Goal: Communication & Community: Answer question/provide support

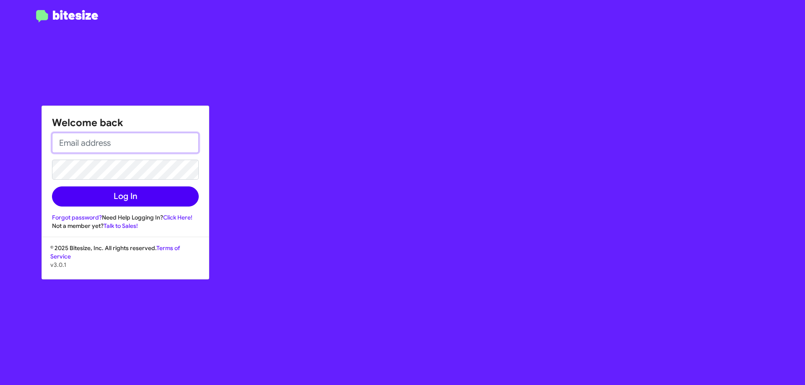
type input "BBING@OURISMANCARS.COM"
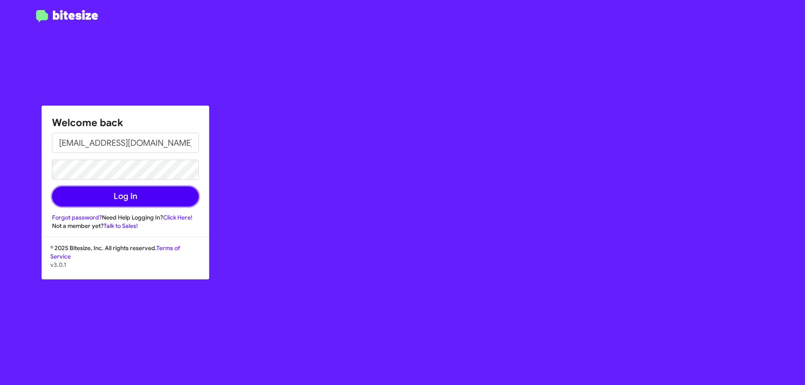
click at [144, 193] on button "Log In" at bounding box center [125, 197] width 147 height 20
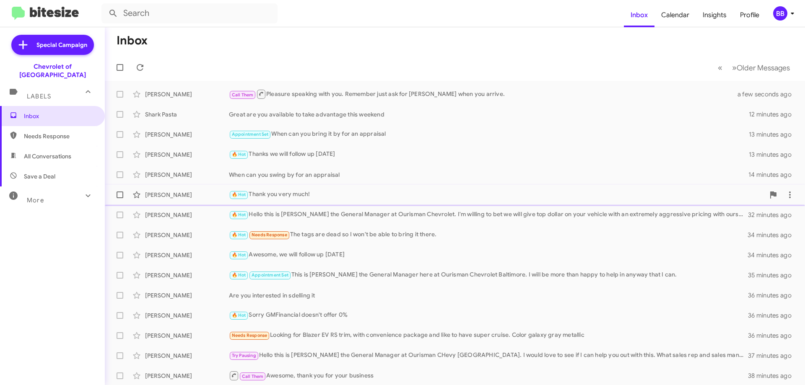
click at [322, 198] on div "🔥 Hot Thank you very much!" at bounding box center [497, 195] width 536 height 10
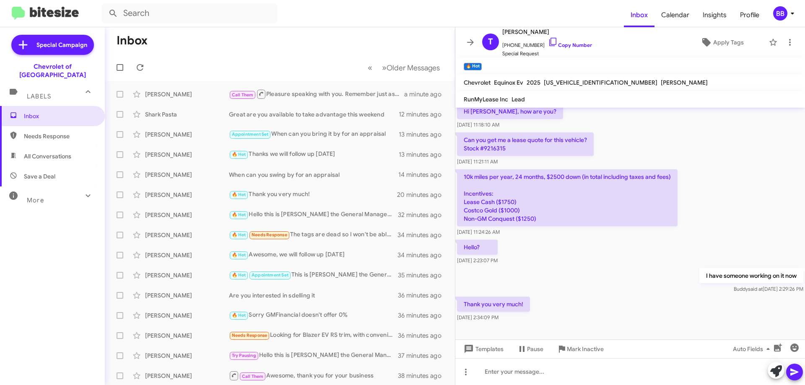
scroll to position [481, 0]
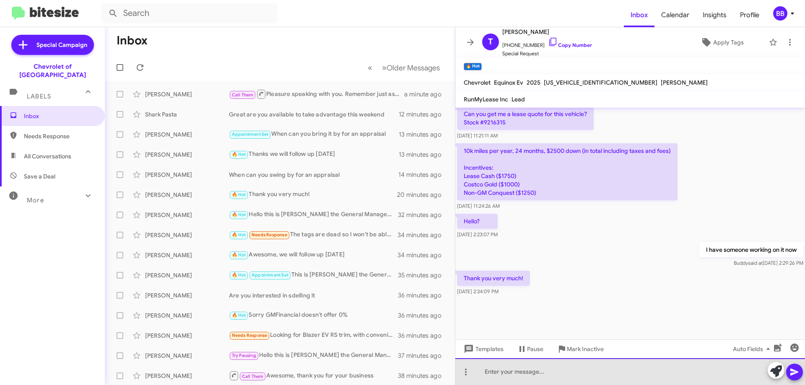
click at [548, 375] on div at bounding box center [630, 371] width 350 height 27
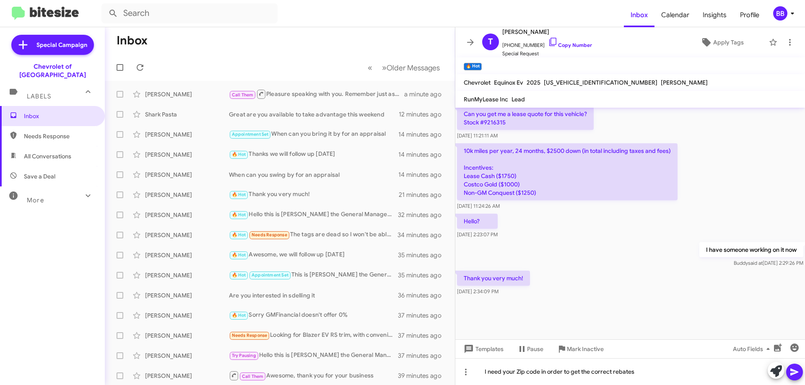
click at [796, 377] on icon at bounding box center [794, 372] width 10 height 10
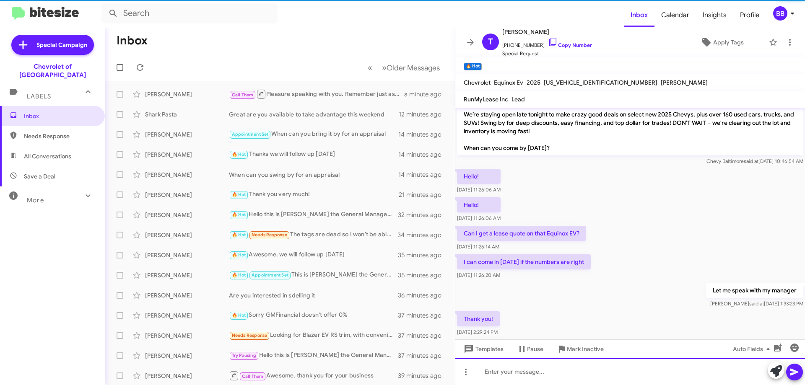
scroll to position [42, 0]
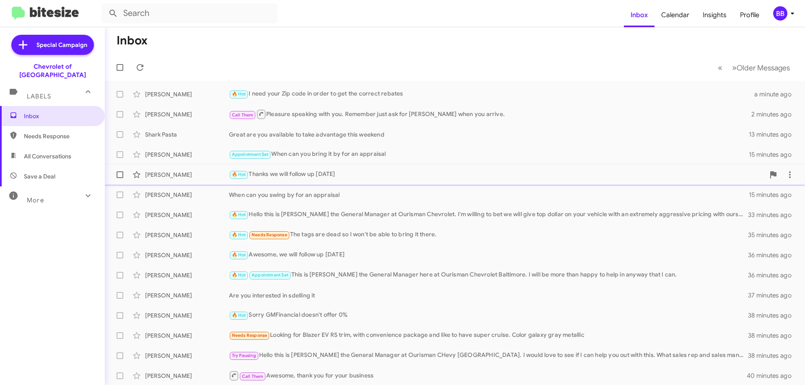
click at [300, 174] on div "🔥 Hot Thanks we will follow up [DATE]" at bounding box center [497, 175] width 536 height 10
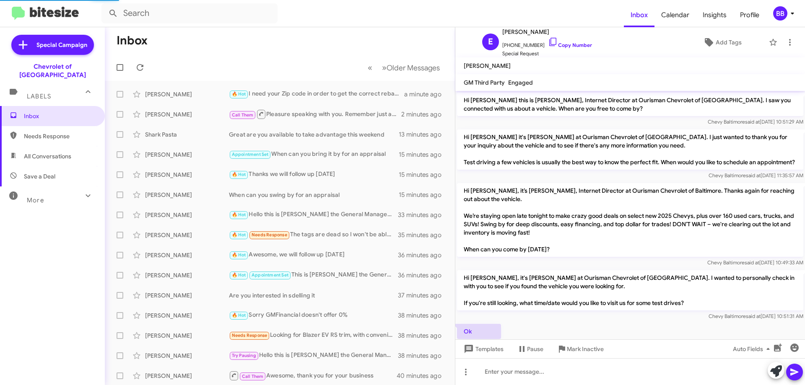
scroll to position [256, 0]
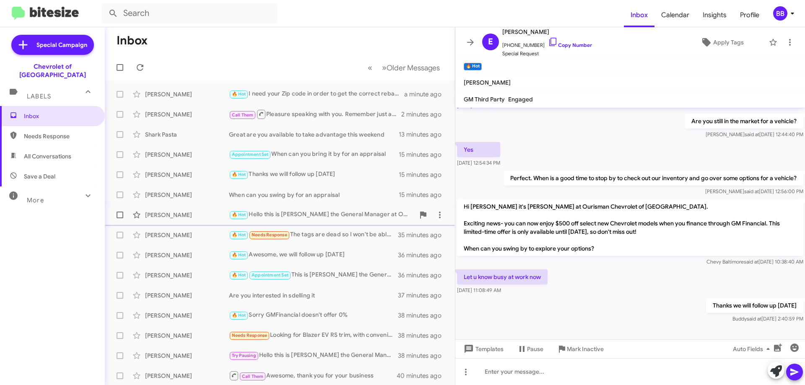
click at [295, 216] on div "🔥 Hot Hello this is [PERSON_NAME] the General Manager at Ourisman Chevrolet. I'…" at bounding box center [322, 215] width 186 height 10
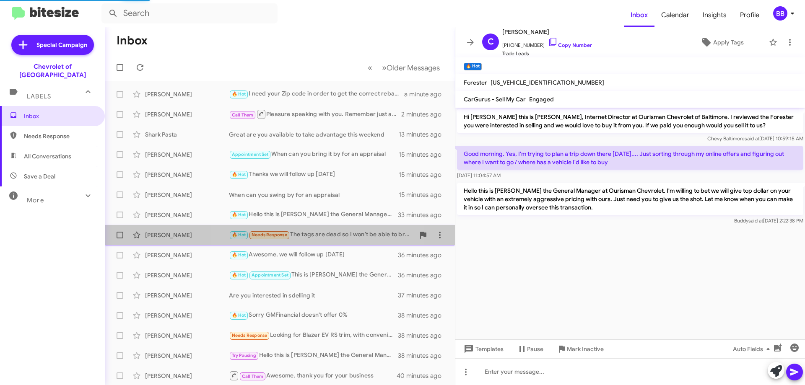
click at [316, 235] on div "🔥 Hot Needs Response The tags are dead so I won't be able to bring it there." at bounding box center [322, 235] width 186 height 10
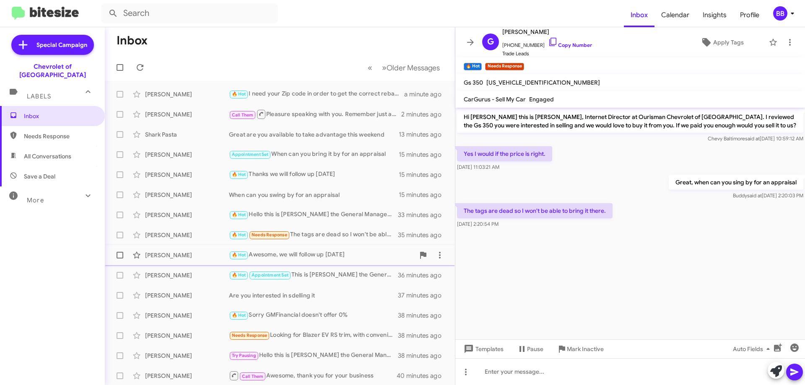
click at [310, 258] on div "🔥 Hot Awesome, we will follow up [DATE]" at bounding box center [322, 255] width 186 height 10
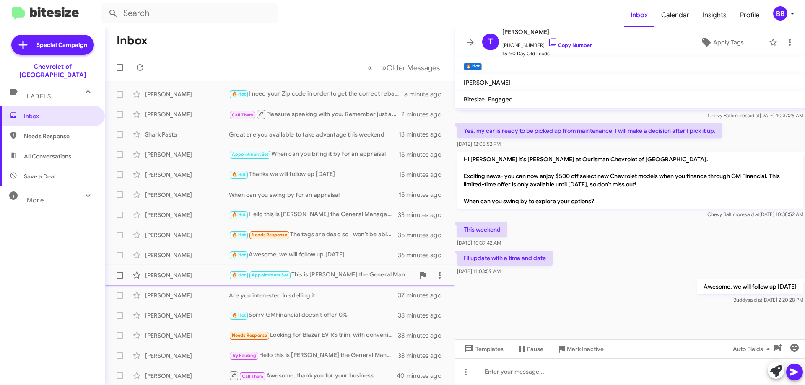
click at [318, 273] on div "🔥 Hot Appointment Set This is [PERSON_NAME] the General Manager here at Ourisma…" at bounding box center [322, 275] width 186 height 10
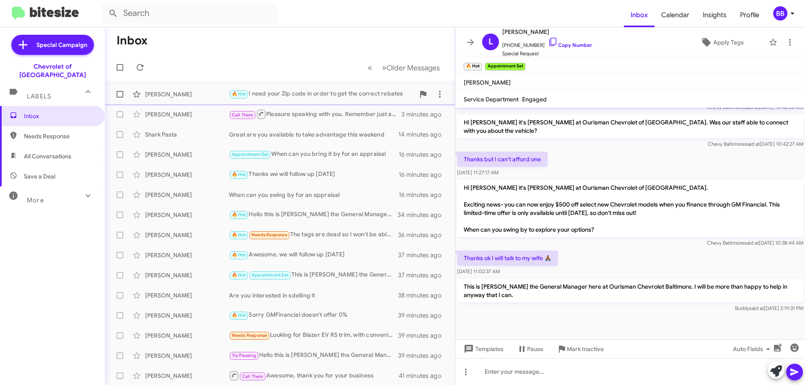
click at [285, 90] on div "🔥 Hot I need your Zip code in order to get the correct rebates" at bounding box center [322, 94] width 186 height 10
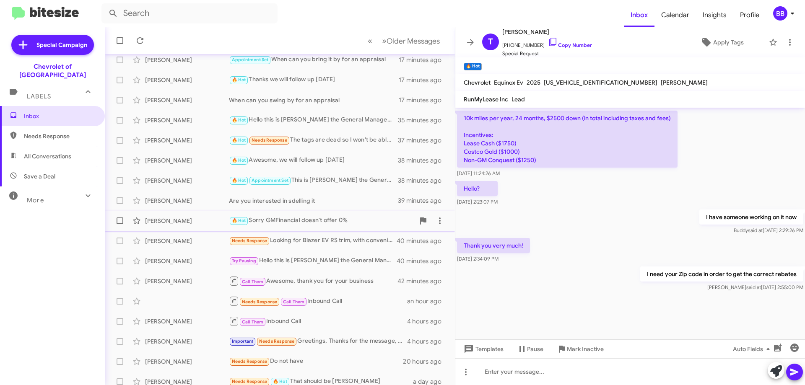
scroll to position [101, 0]
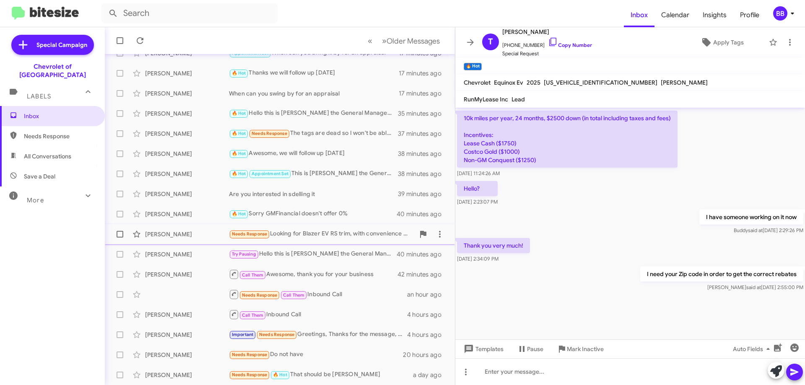
click at [295, 236] on div "Needs Response Looking for Blazer EV RS trim, with convenience package and like…" at bounding box center [322, 234] width 186 height 10
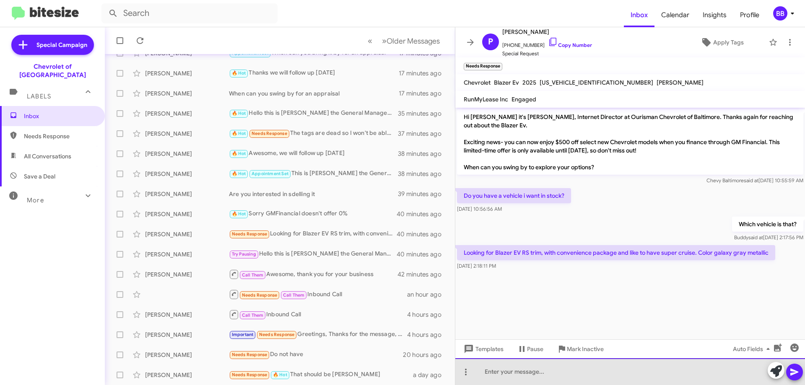
click at [573, 374] on div at bounding box center [630, 371] width 350 height 27
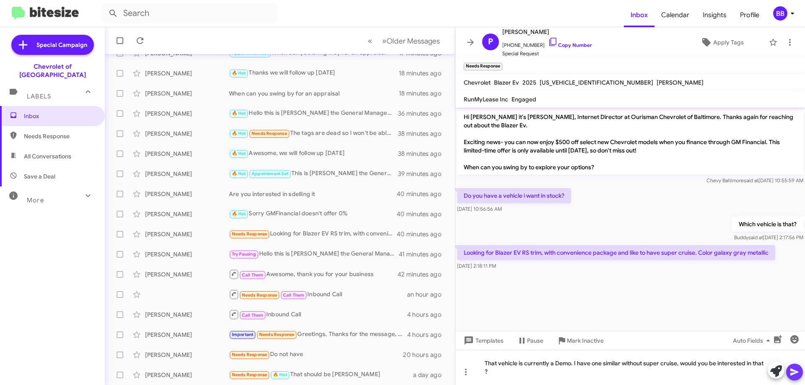
click at [796, 373] on icon at bounding box center [794, 372] width 8 height 7
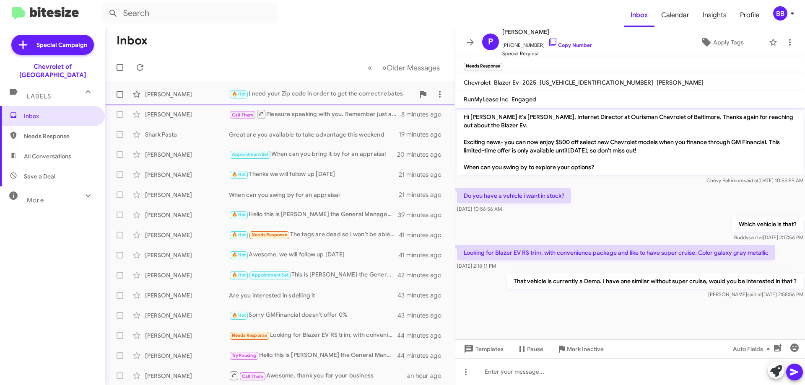
click at [291, 99] on div "🔥 Hot I need your Zip code in order to get the correct rebates" at bounding box center [322, 94] width 186 height 10
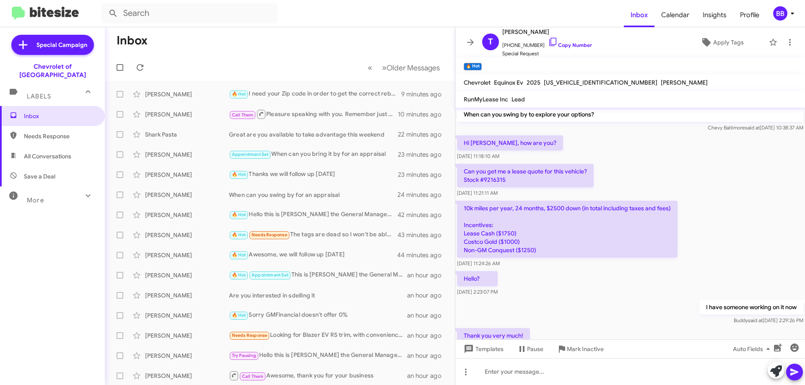
scroll to position [481, 0]
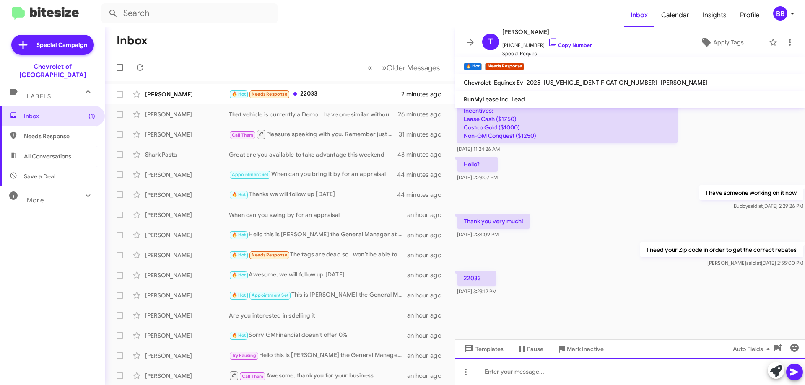
click at [540, 372] on div at bounding box center [630, 371] width 350 height 27
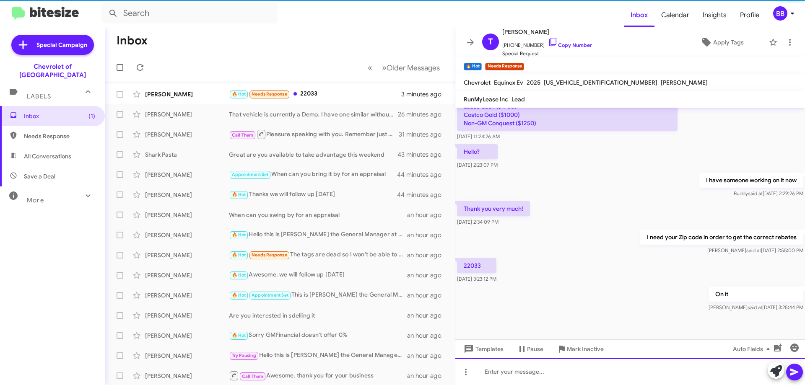
scroll to position [692, 0]
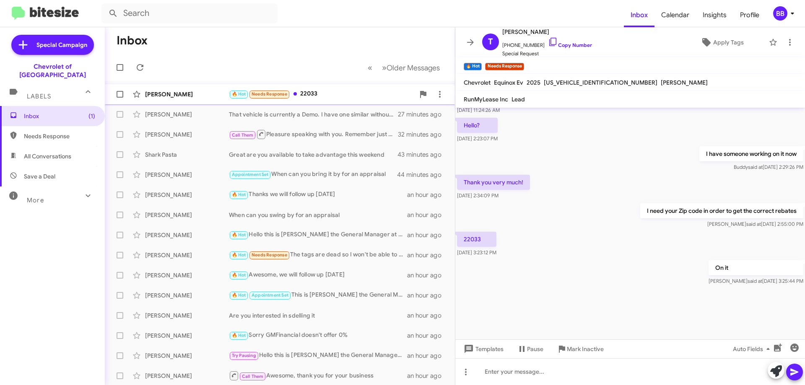
click at [333, 91] on div "🔥 Hot Needs Response 22033" at bounding box center [322, 94] width 186 height 10
click at [566, 80] on span "[US_VEHICLE_IDENTIFICATION_NUMBER]" at bounding box center [601, 83] width 114 height 8
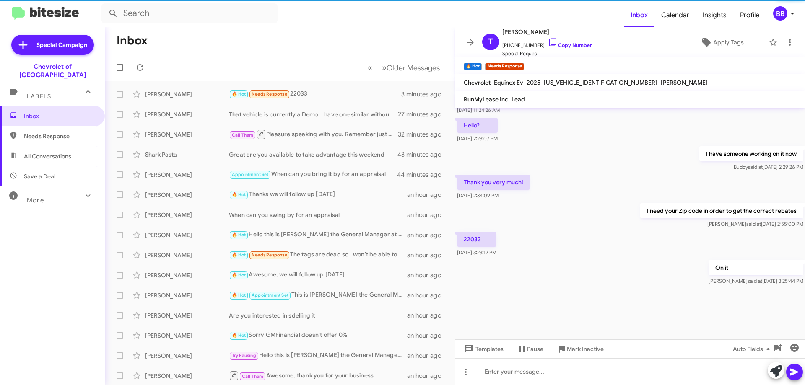
click at [562, 81] on span "[US_VEHICLE_IDENTIFICATION_NUMBER]" at bounding box center [601, 83] width 114 height 8
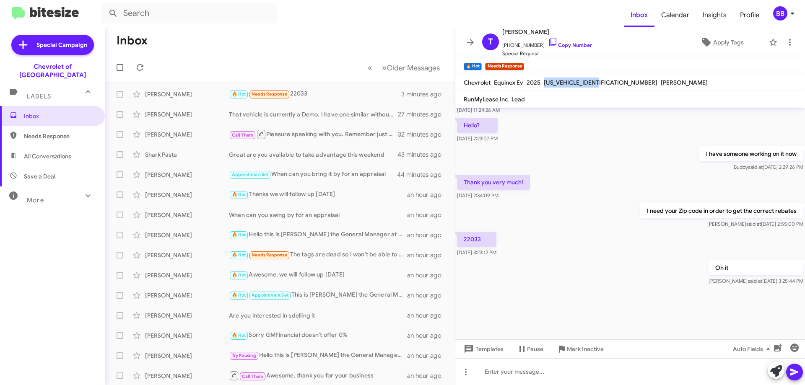
copy span "[US_VEHICLE_IDENTIFICATION_NUMBER]"
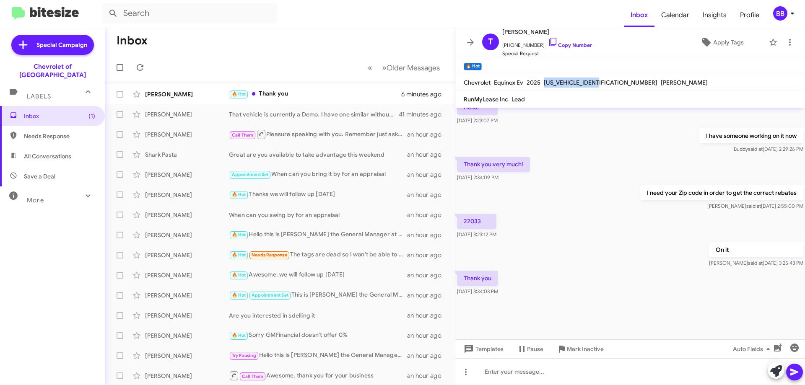
scroll to position [481, 0]
click at [311, 96] on div "🔥 Hot Thank you" at bounding box center [322, 94] width 186 height 10
click at [296, 117] on div "That vehicle is currently a Demo. I have one similar without super cruise, woul…" at bounding box center [322, 114] width 186 height 8
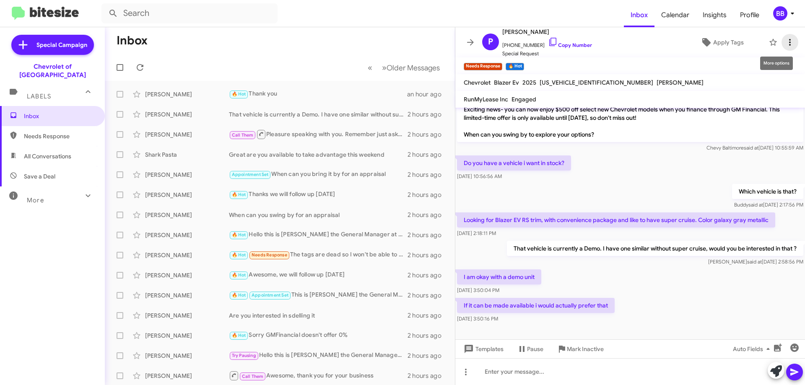
click at [785, 41] on icon at bounding box center [790, 42] width 10 height 10
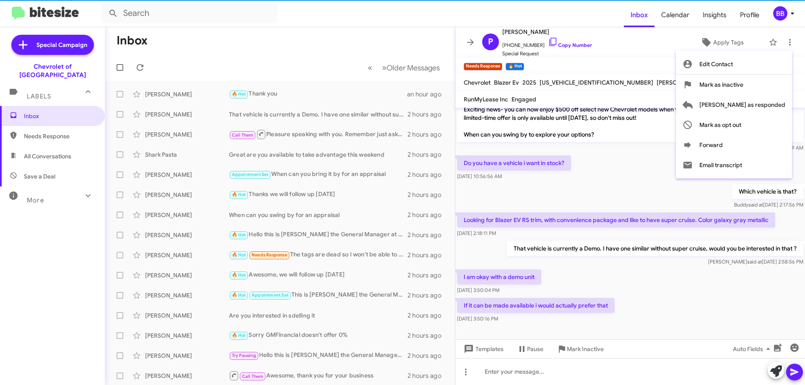
click at [471, 0] on div at bounding box center [402, 192] width 805 height 385
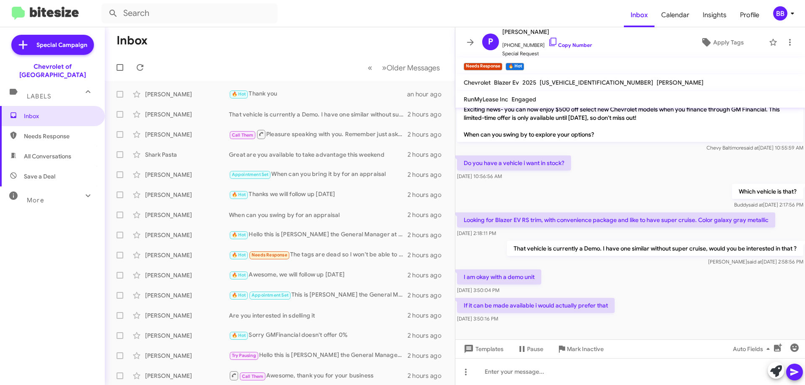
click at [416, 21] on form at bounding box center [362, 13] width 522 height 20
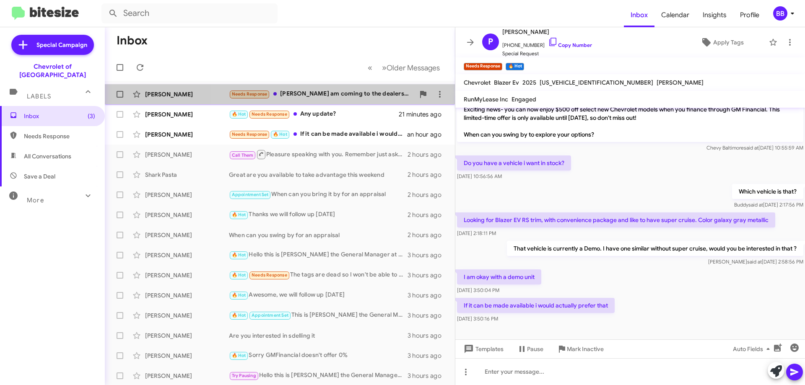
click at [333, 93] on div "Needs Response [PERSON_NAME] - I am coming to the dealership [DATE] to hopefull…" at bounding box center [322, 94] width 186 height 10
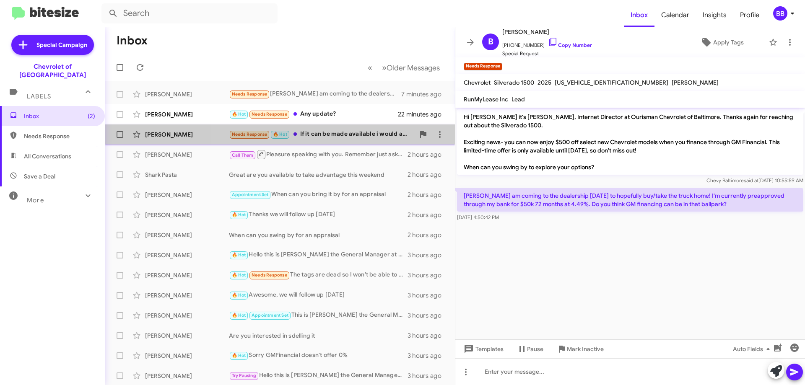
click at [352, 130] on div "Needs Response 🔥 Hot If it can be made available i would actually prefer that" at bounding box center [322, 135] width 186 height 10
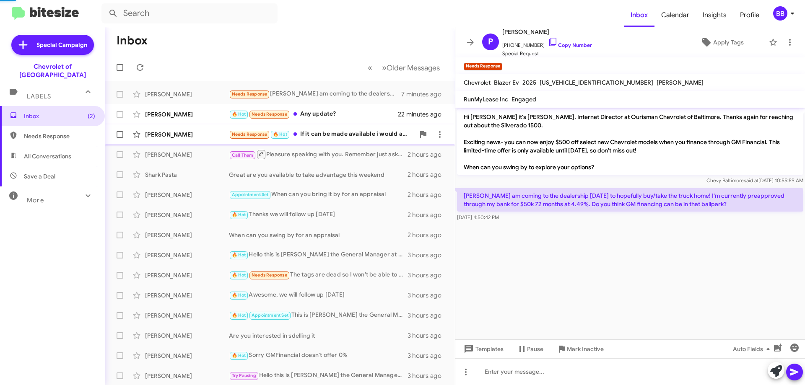
scroll to position [33, 0]
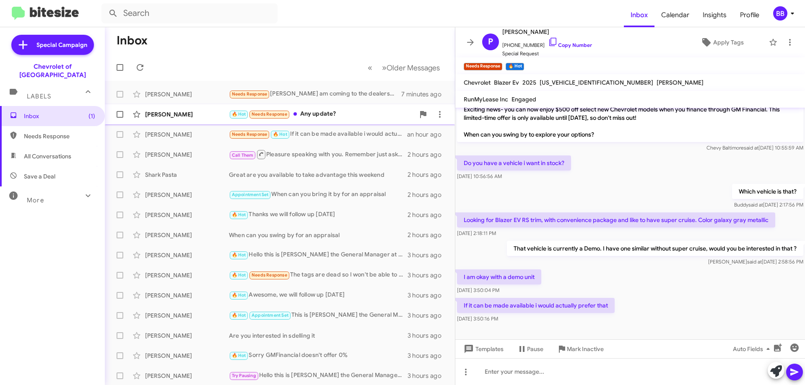
click at [363, 114] on div "🔥 Hot Needs Response Any update?" at bounding box center [322, 114] width 186 height 10
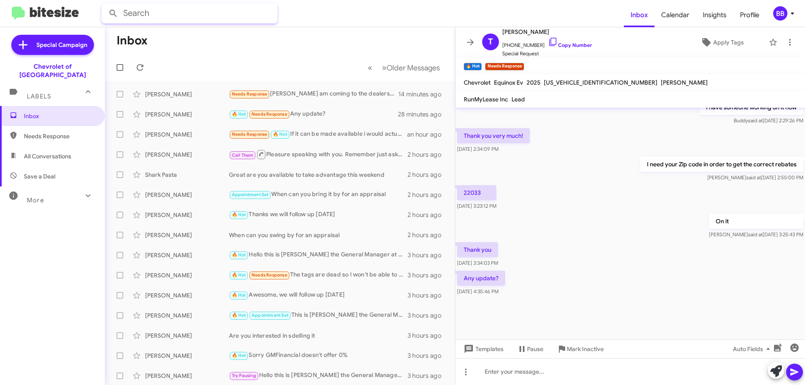
click at [132, 19] on input "text" at bounding box center [189, 13] width 176 height 20
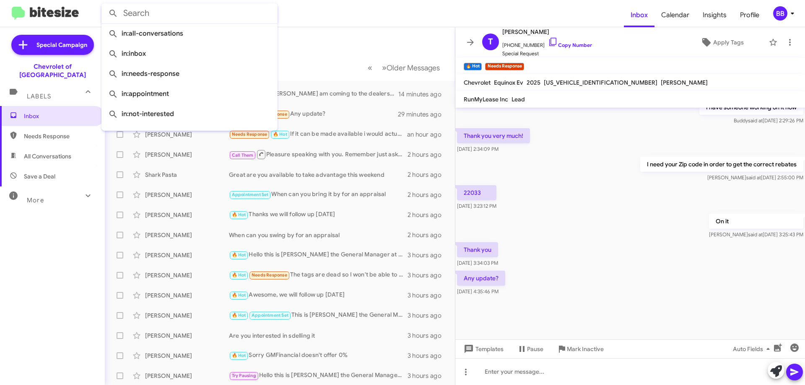
click at [372, 46] on mat-toolbar-row "Inbox" at bounding box center [280, 40] width 350 height 27
